Goal: Go to known website: Access a specific website the user already knows

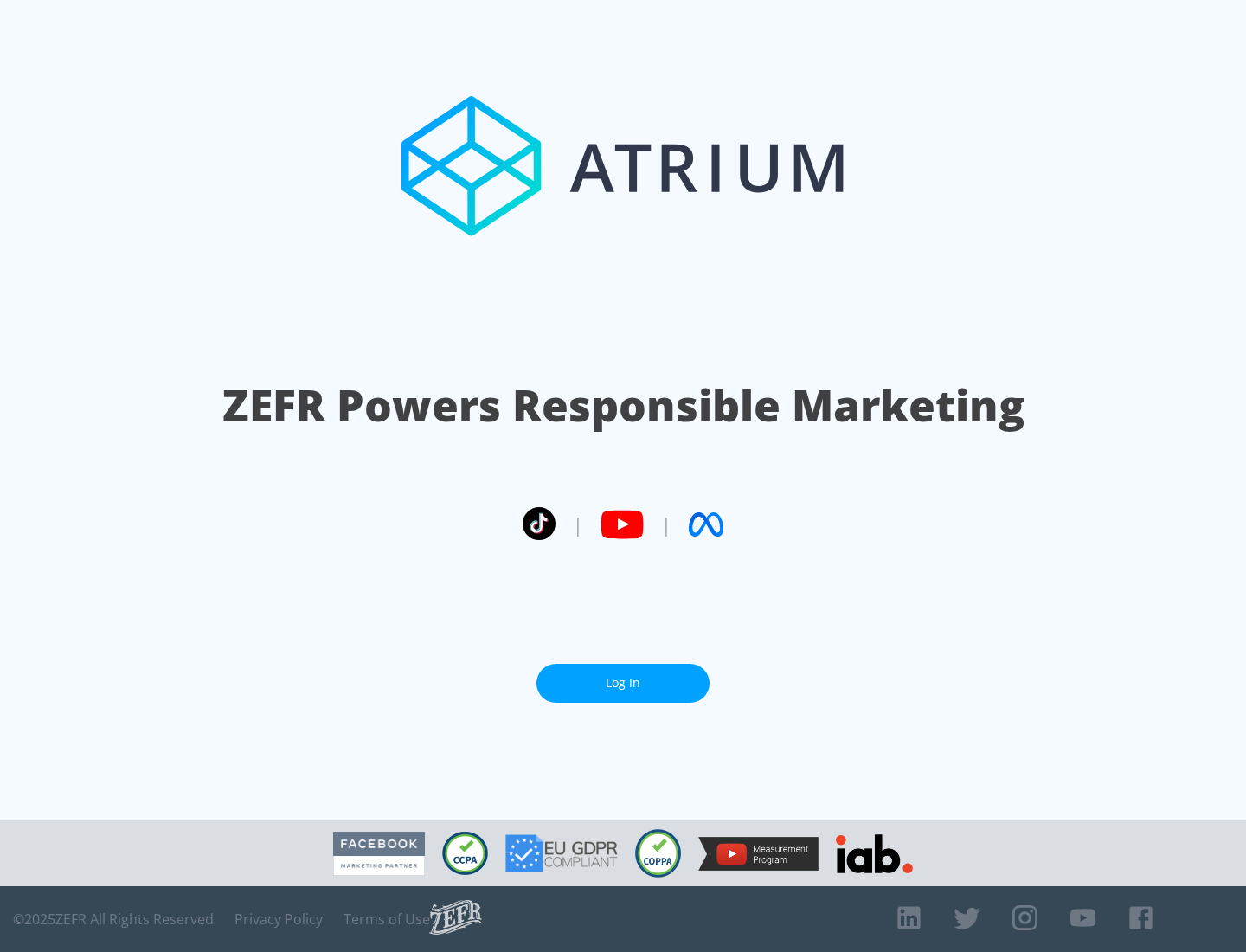
click at [623, 676] on link "Log In" at bounding box center [623, 682] width 173 height 38
